Goal: Check status: Check status

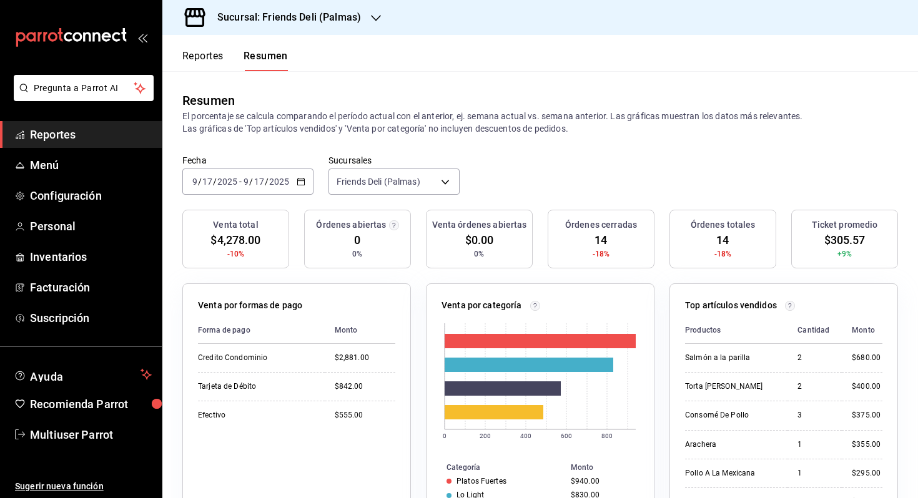
click at [273, 184] on input "2025" at bounding box center [279, 182] width 21 height 10
click at [237, 224] on span "Hoy" at bounding box center [241, 219] width 97 height 13
click at [390, 179] on body "Pregunta a Parrot AI Reportes Menú Configuración Personal Inventarios Facturaci…" at bounding box center [459, 249] width 918 height 498
click at [400, 225] on span "Ver todas" at bounding box center [406, 226] width 96 height 13
type input "[object Object],[object Object],[object Object]"
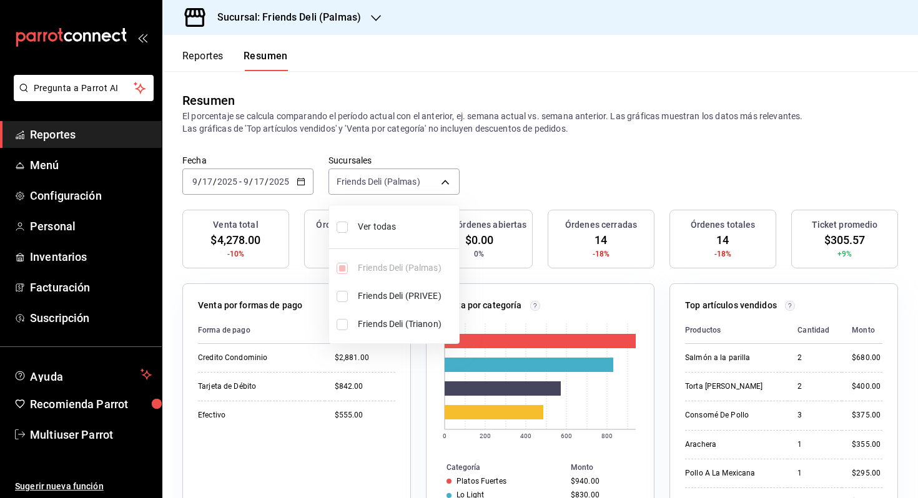
checkbox input "true"
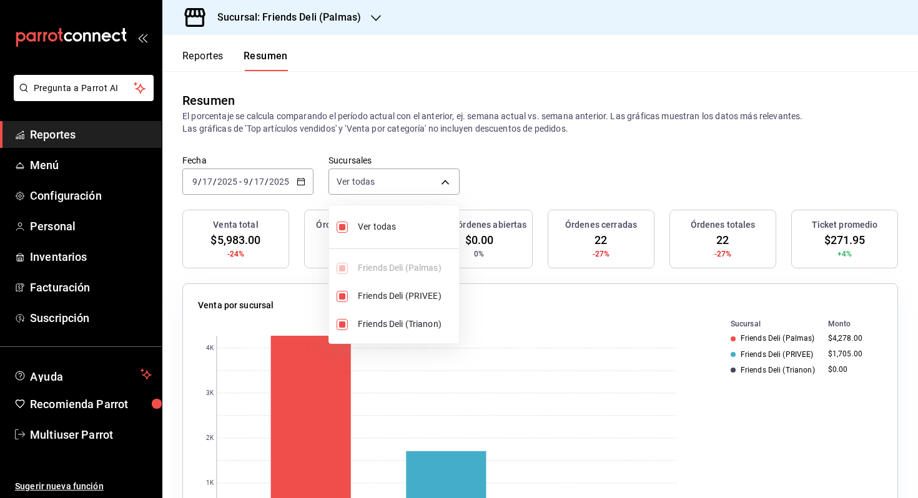
click at [549, 189] on div at bounding box center [459, 249] width 918 height 498
